Goal: Transaction & Acquisition: Purchase product/service

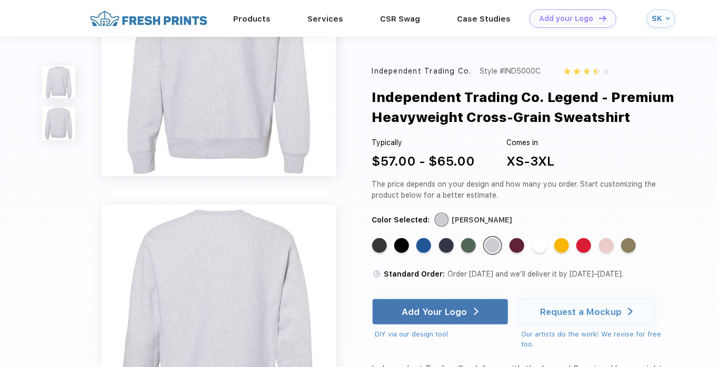
scroll to position [92, 0]
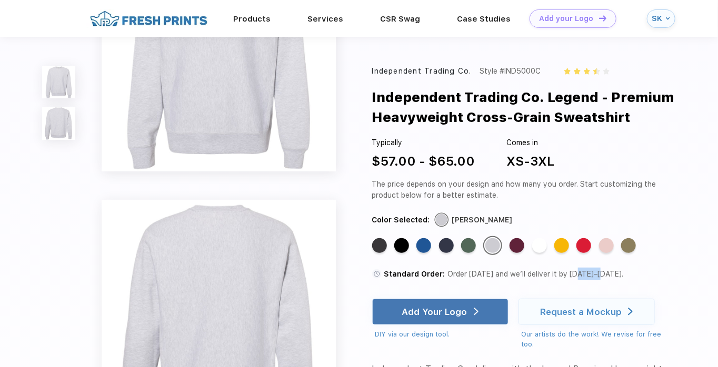
drag, startPoint x: 600, startPoint y: 276, endPoint x: 578, endPoint y: 275, distance: 22.1
click at [578, 275] on span "Order [DATE] and we’ll deliver it by [DATE]–[DATE]." at bounding box center [536, 274] width 176 height 8
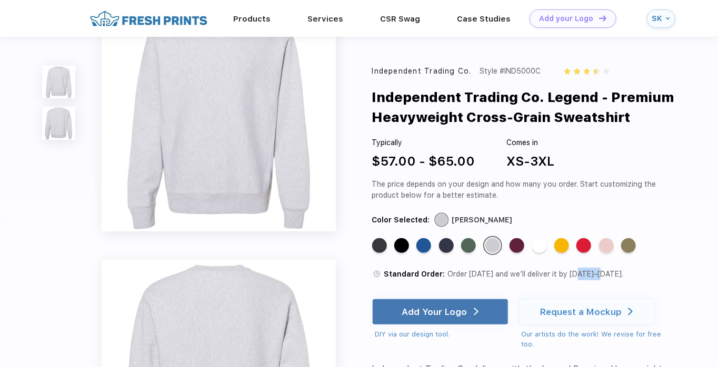
scroll to position [37, 0]
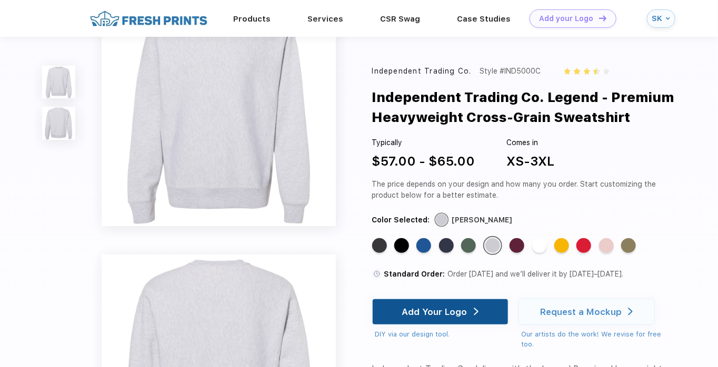
click at [481, 312] on div "Add Your Logo" at bounding box center [440, 312] width 136 height 26
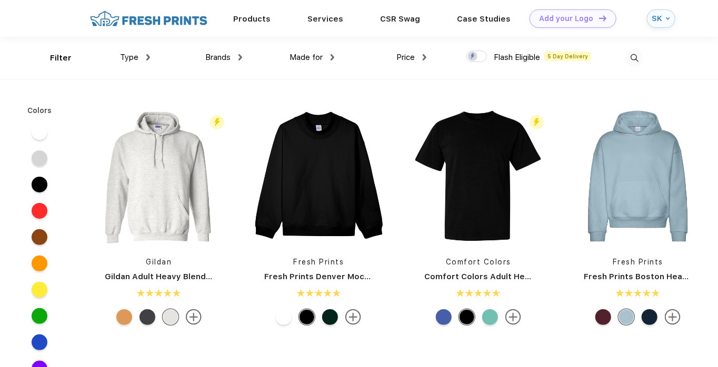
click at [665, 16] on div "SK" at bounding box center [661, 18] width 28 height 18
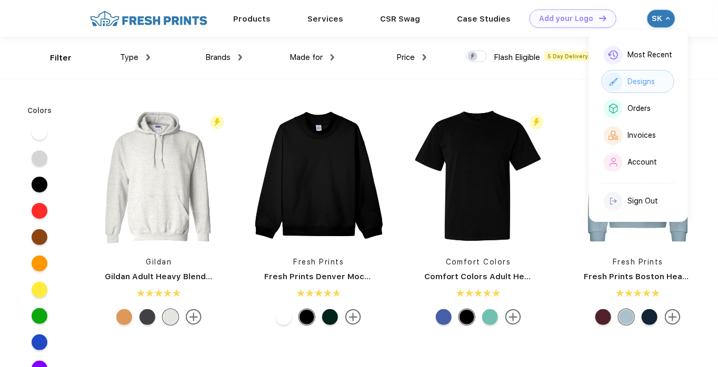
scroll to position [1, 0]
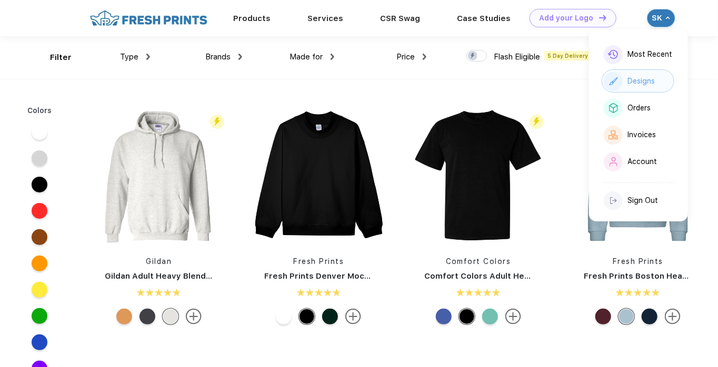
click at [648, 55] on div "Most Recent" at bounding box center [649, 54] width 45 height 9
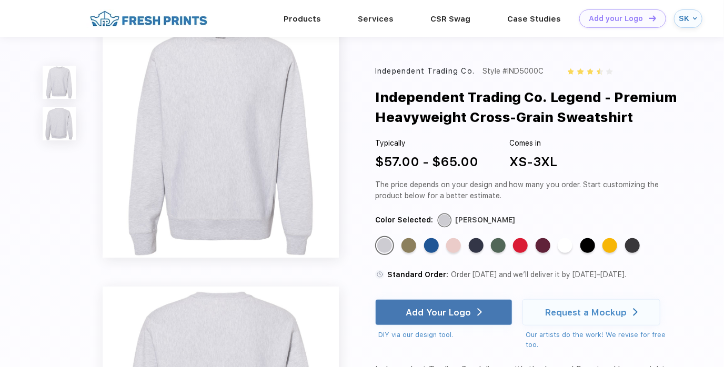
scroll to position [13, 0]
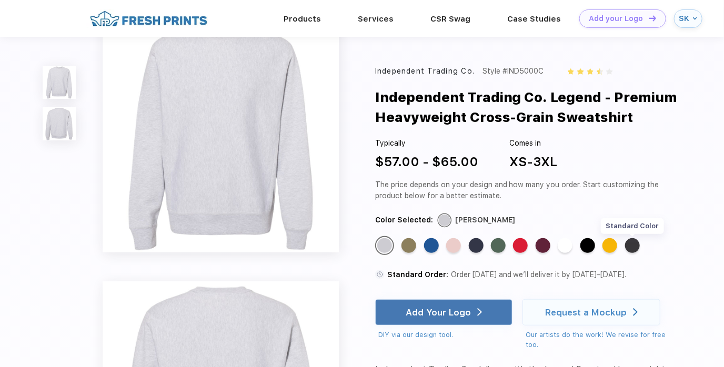
click at [635, 253] on div "Standard Color" at bounding box center [632, 245] width 15 height 15
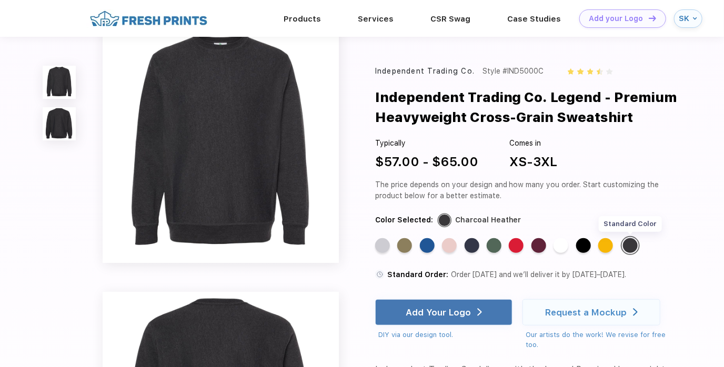
scroll to position [0, 0]
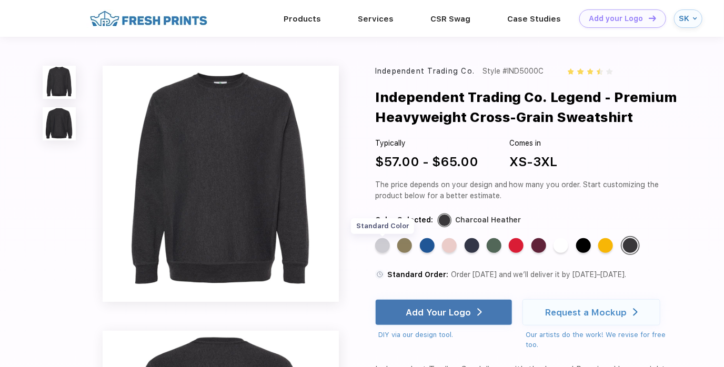
click at [381, 246] on div "Standard Color" at bounding box center [382, 245] width 15 height 15
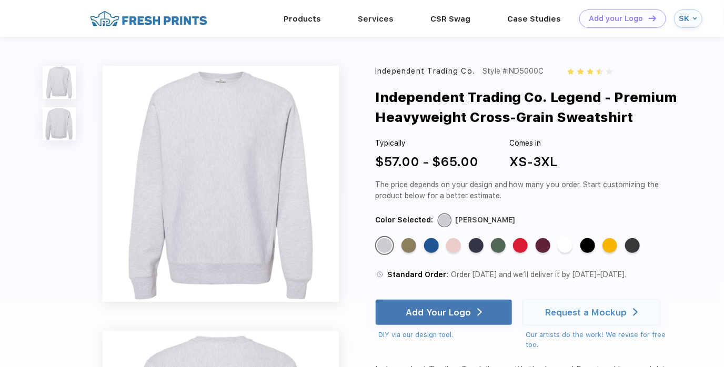
click at [688, 21] on div "SK" at bounding box center [685, 18] width 12 height 9
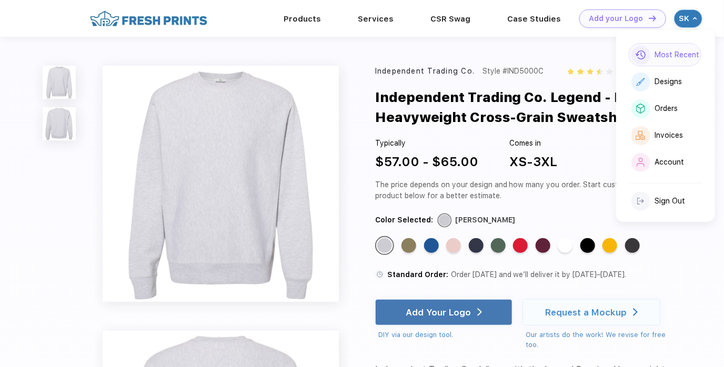
click at [677, 52] on div "Most Recent" at bounding box center [677, 55] width 45 height 9
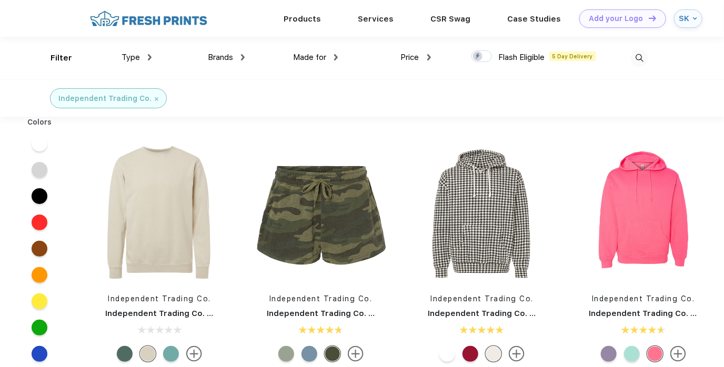
scroll to position [1, 0]
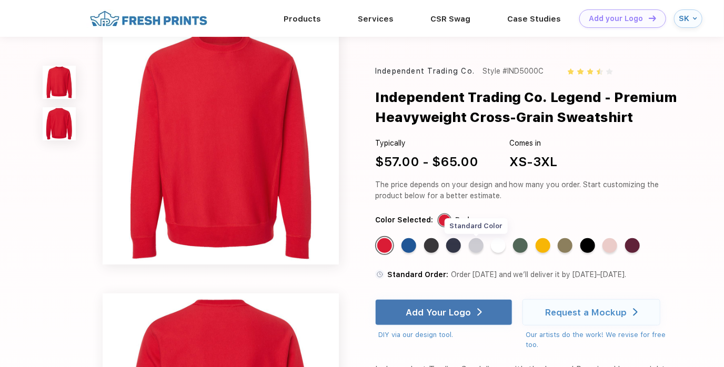
click at [478, 252] on div "Standard Color" at bounding box center [476, 245] width 15 height 15
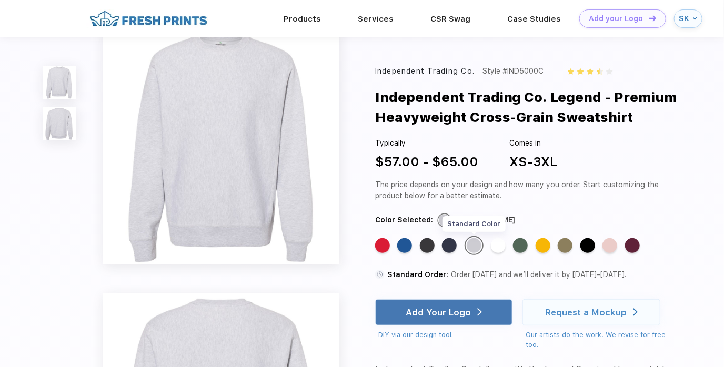
scroll to position [0, 0]
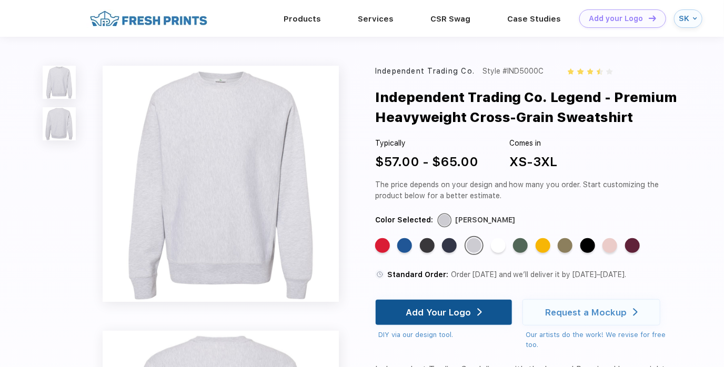
click at [457, 316] on div "Add Your Logo" at bounding box center [438, 312] width 65 height 11
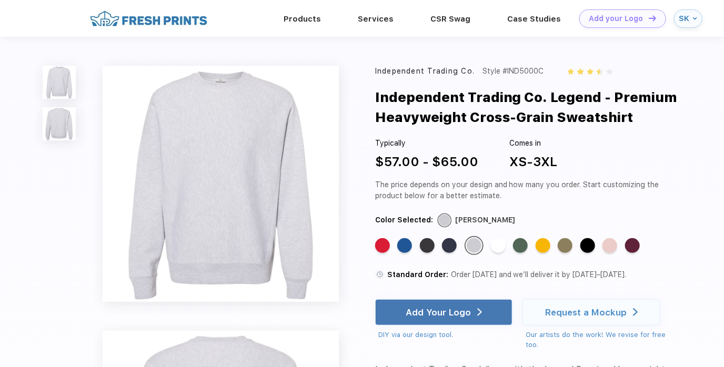
click at [693, 16] on img at bounding box center [695, 18] width 4 height 4
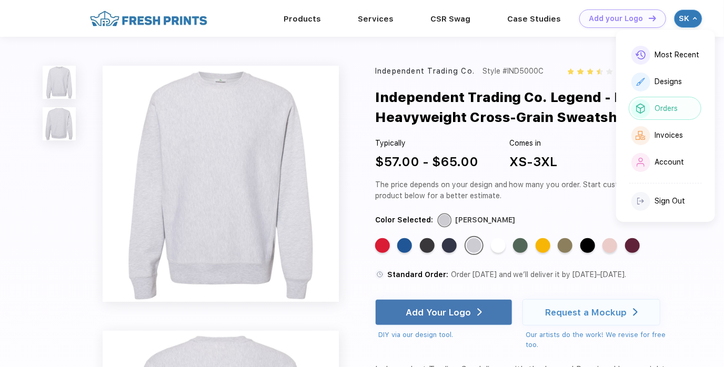
click at [671, 104] on div "Orders" at bounding box center [666, 108] width 23 height 9
